Goal: Transaction & Acquisition: Purchase product/service

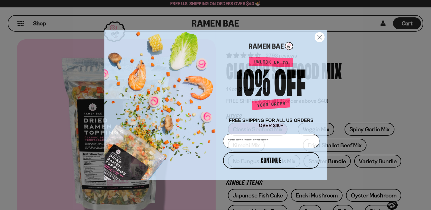
click at [321, 36] on circle "Close dialog" at bounding box center [319, 37] width 9 height 9
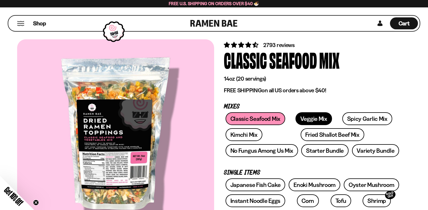
click at [312, 121] on link "Veggie Mix" at bounding box center [313, 118] width 37 height 13
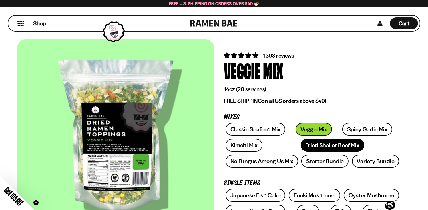
click at [300, 146] on link "Fried Shallot Beef Mix" at bounding box center [332, 145] width 64 height 13
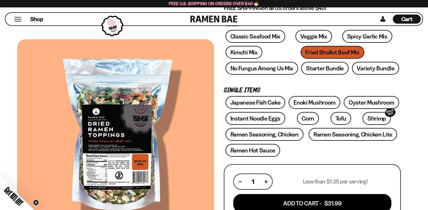
scroll to position [95, 0]
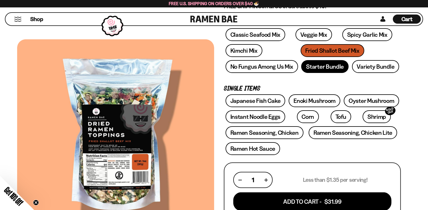
click at [333, 66] on link "Starter Bundle" at bounding box center [324, 66] width 47 height 13
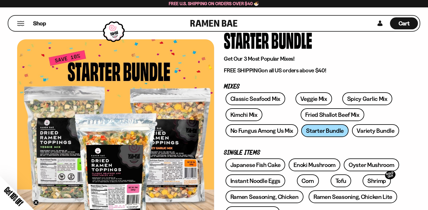
scroll to position [31, 0]
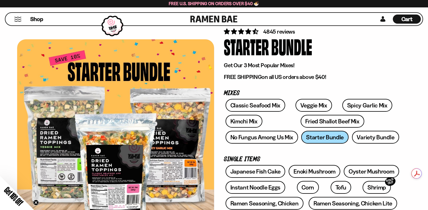
scroll to position [0, 0]
